Goal: Transaction & Acquisition: Purchase product/service

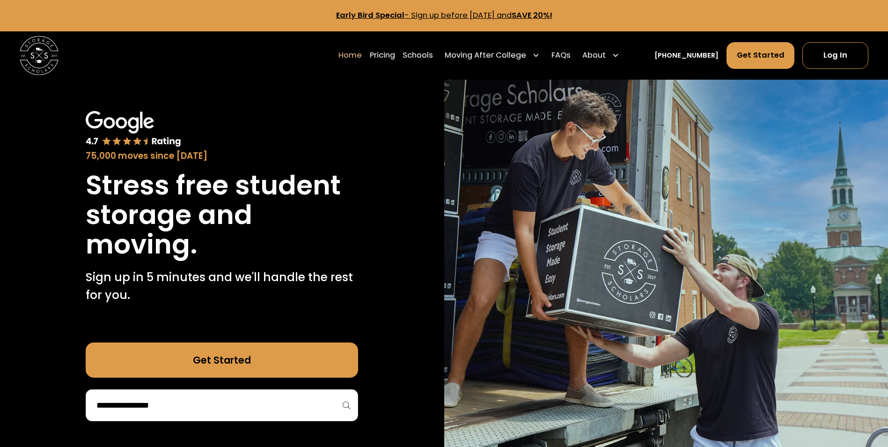
click at [100, 405] on input "search" at bounding box center [222, 405] width 253 height 16
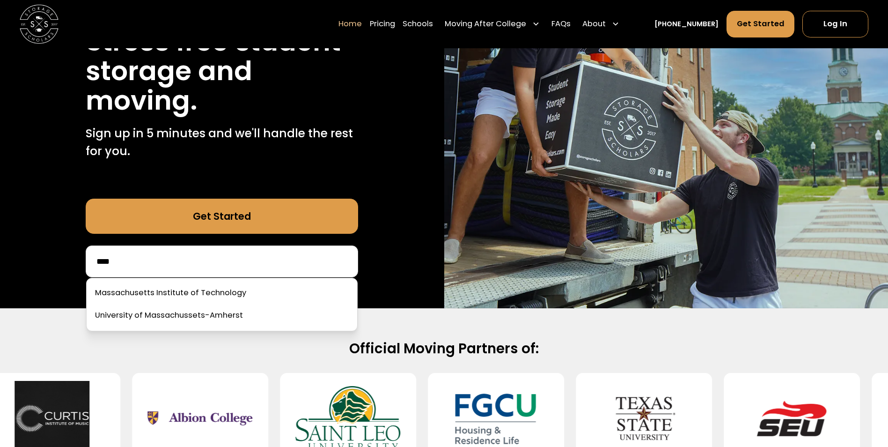
scroll to position [156, 0]
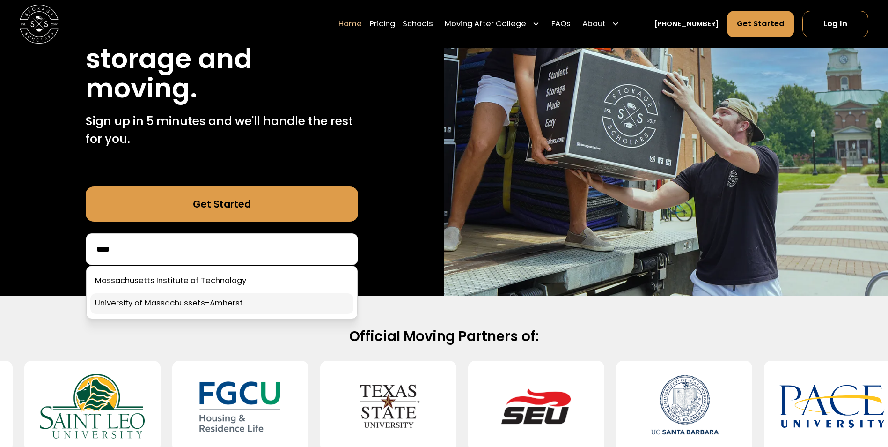
type input "****"
click at [228, 305] on link at bounding box center [221, 303] width 263 height 21
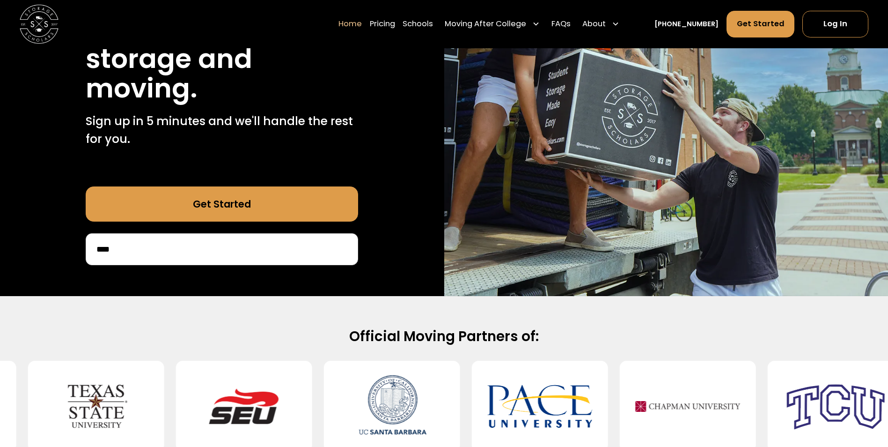
click at [224, 253] on input "****" at bounding box center [222, 249] width 253 height 16
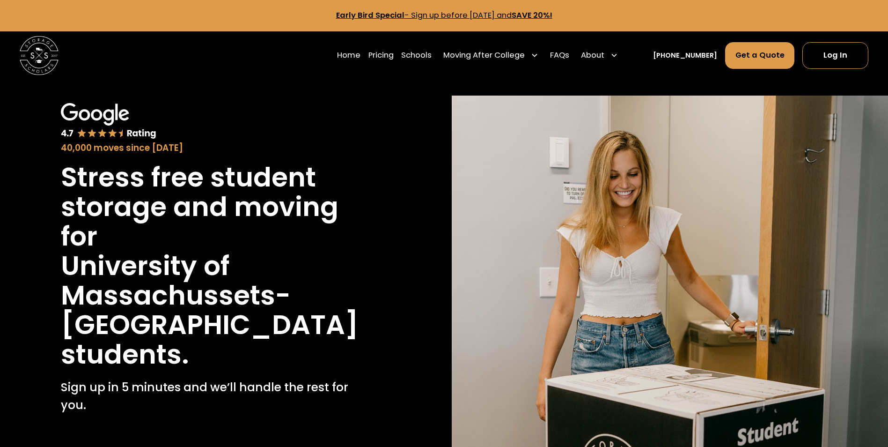
click at [224, 253] on h1 "University of Massachussets-Amherst" at bounding box center [218, 295] width 314 height 88
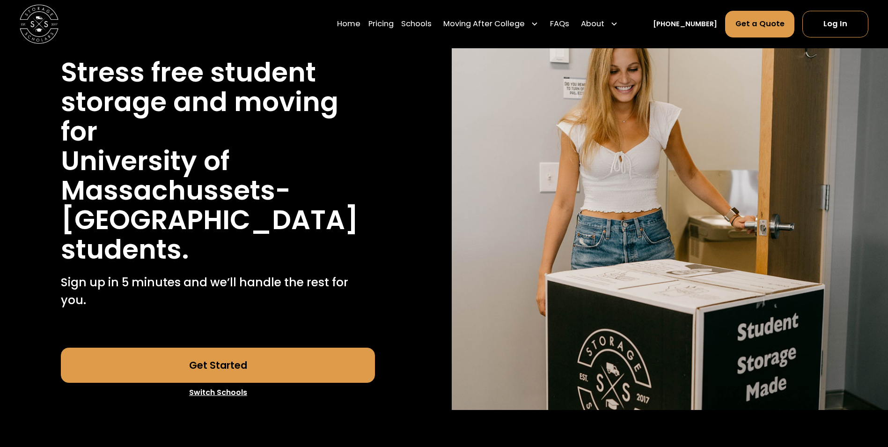
scroll to position [112, 0]
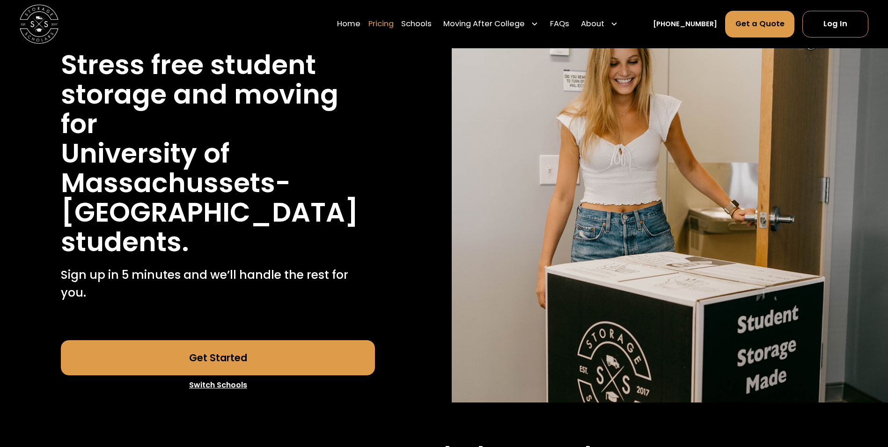
click at [394, 25] on link "Pricing" at bounding box center [380, 24] width 25 height 27
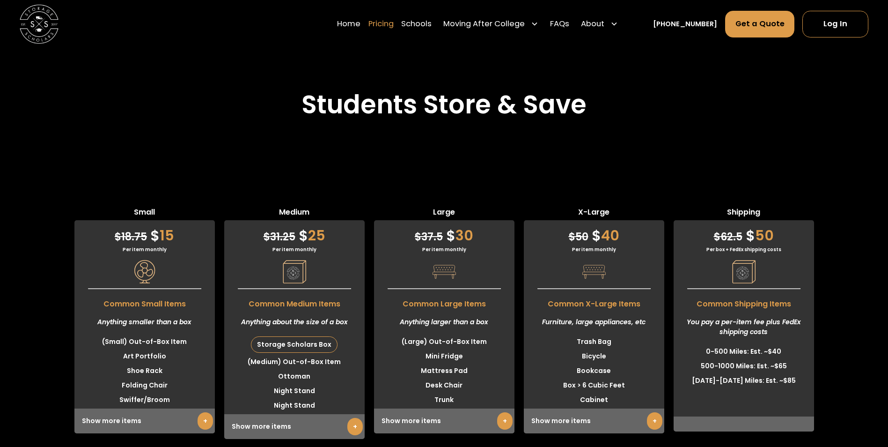
scroll to position [2412, 0]
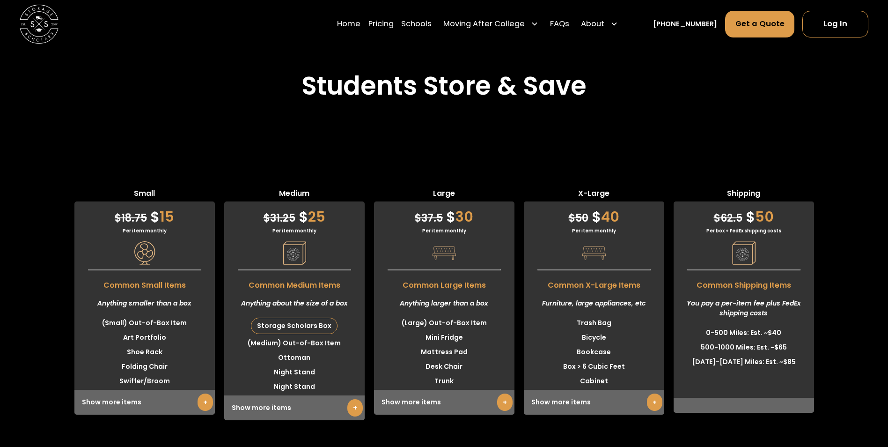
click at [284, 412] on div "Small $ 18.75 $ 15 Per item monthly Common Small Items Anything smaller than a …" at bounding box center [444, 296] width 888 height 310
click at [356, 399] on link "+" at bounding box center [354, 407] width 15 height 17
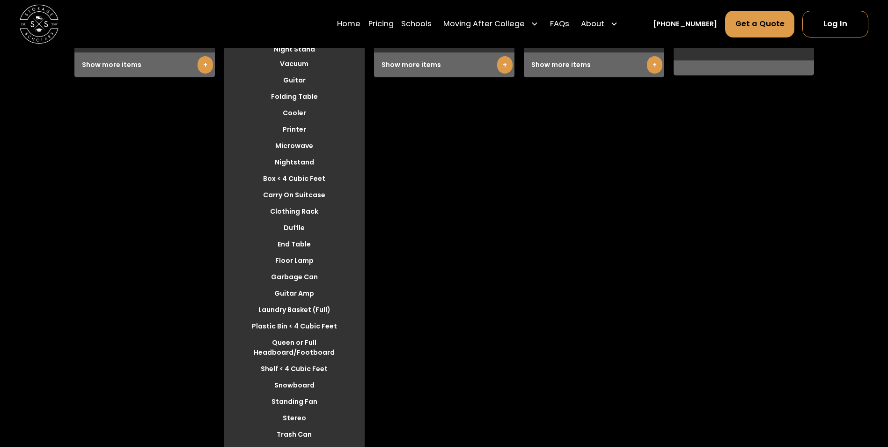
scroll to position [2768, 0]
